Goal: Task Accomplishment & Management: Use online tool/utility

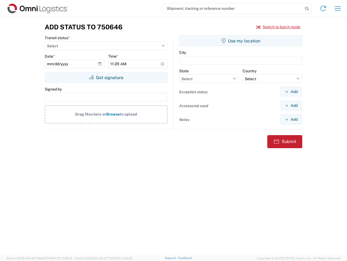
click at [233, 8] on input "search" at bounding box center [233, 8] width 141 height 10
click at [307, 9] on icon at bounding box center [307, 9] width 8 height 8
click at [324, 8] on icon at bounding box center [323, 8] width 9 height 9
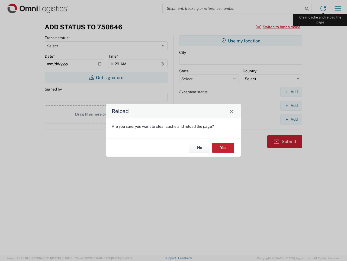
click at [338, 8] on div "Reload Are you sure, you want to clear cache and reload the page? No Yes" at bounding box center [173, 130] width 347 height 261
click at [279, 27] on div "Reload Are you sure, you want to clear cache and reload the page? No Yes" at bounding box center [173, 130] width 347 height 261
click at [106, 77] on div "Reload Are you sure, you want to clear cache and reload the page? No Yes" at bounding box center [173, 130] width 347 height 261
click at [241, 41] on div "Reload Are you sure, you want to clear cache and reload the page? No Yes" at bounding box center [173, 130] width 347 height 261
click at [292, 91] on div "Reload Are you sure, you want to clear cache and reload the page? No Yes" at bounding box center [173, 130] width 347 height 261
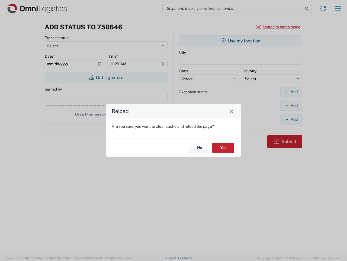
click at [292, 105] on div "Reload Are you sure, you want to clear cache and reload the page? No Yes" at bounding box center [173, 130] width 347 height 261
click at [292, 119] on div "Reload Are you sure, you want to clear cache and reload the page? No Yes" at bounding box center [173, 130] width 347 height 261
